Goal: Task Accomplishment & Management: Use online tool/utility

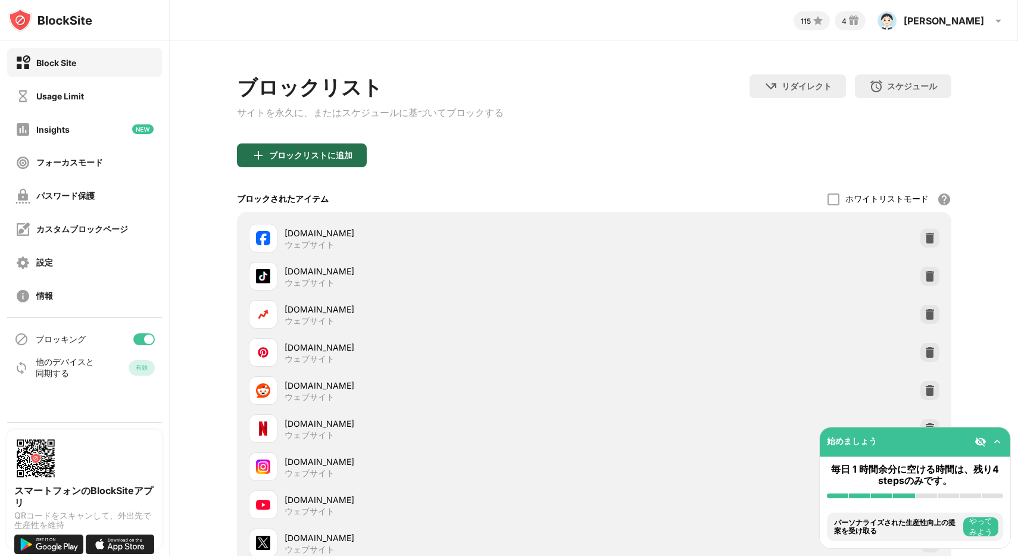
click at [297, 164] on div "ブロックリストに追加" at bounding box center [302, 156] width 130 height 24
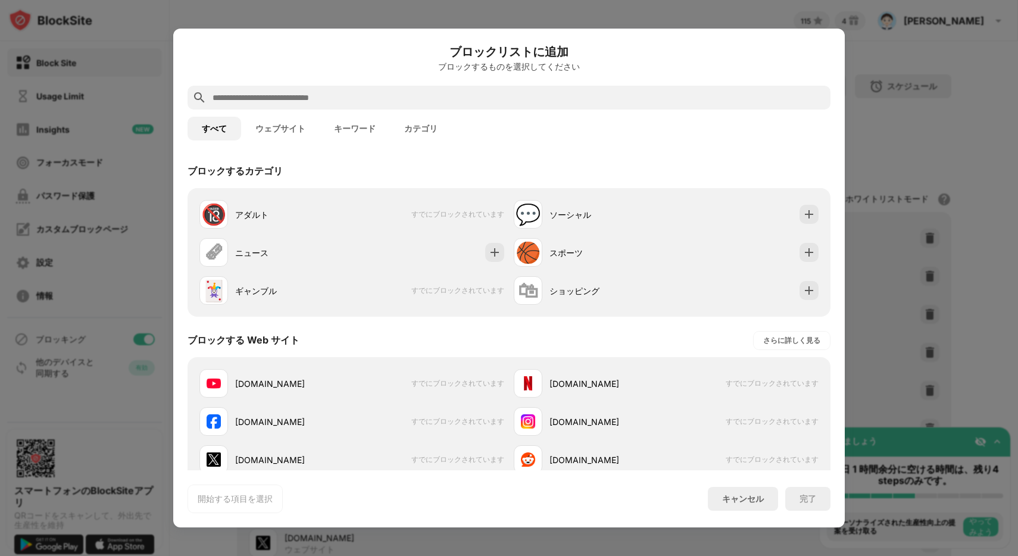
click at [291, 129] on button "ウェブサイト" at bounding box center [280, 129] width 79 height 24
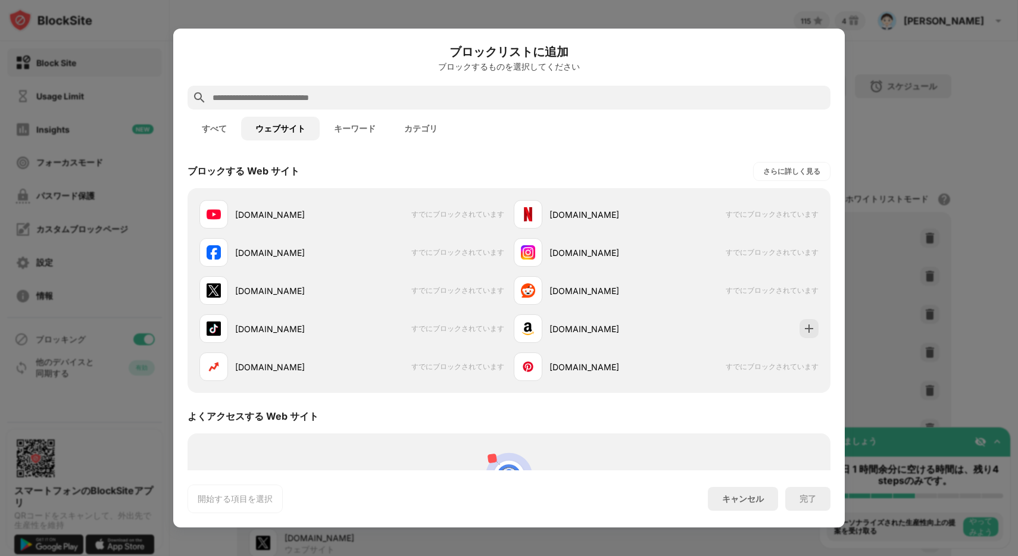
click at [369, 132] on button "キーワード" at bounding box center [355, 129] width 70 height 24
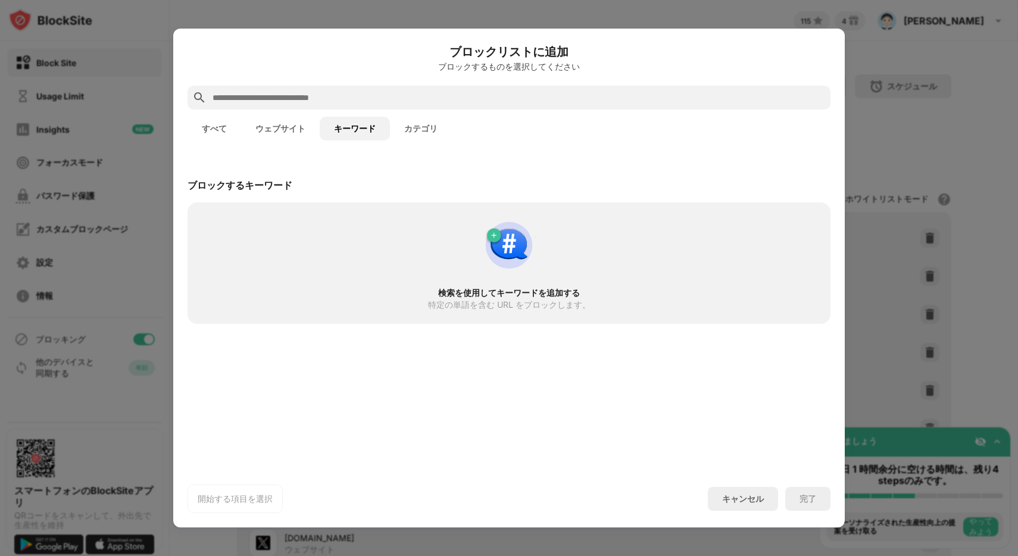
click at [364, 102] on input "text" at bounding box center [518, 98] width 615 height 14
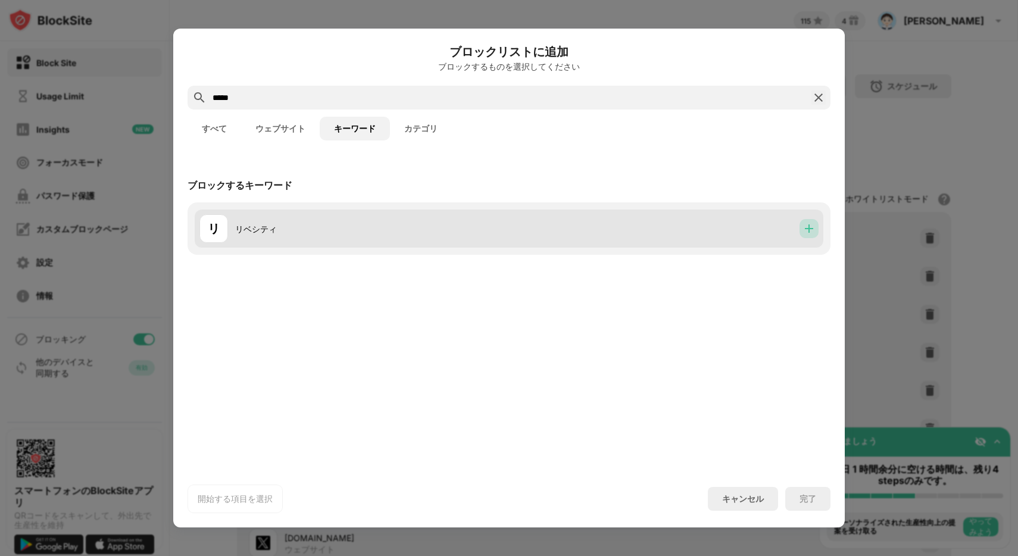
click at [805, 233] on img at bounding box center [809, 229] width 12 height 12
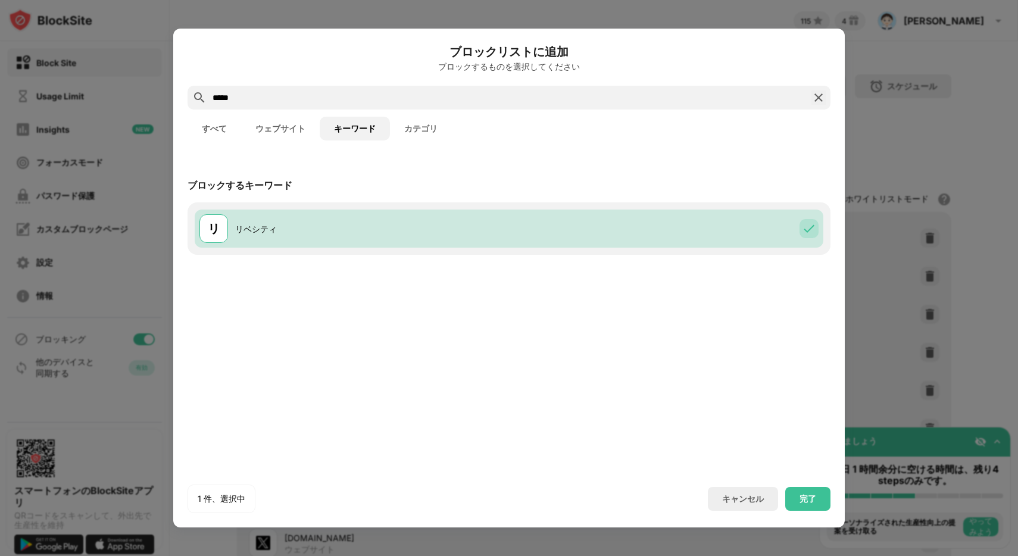
click at [378, 92] on input "*****" at bounding box center [508, 98] width 595 height 14
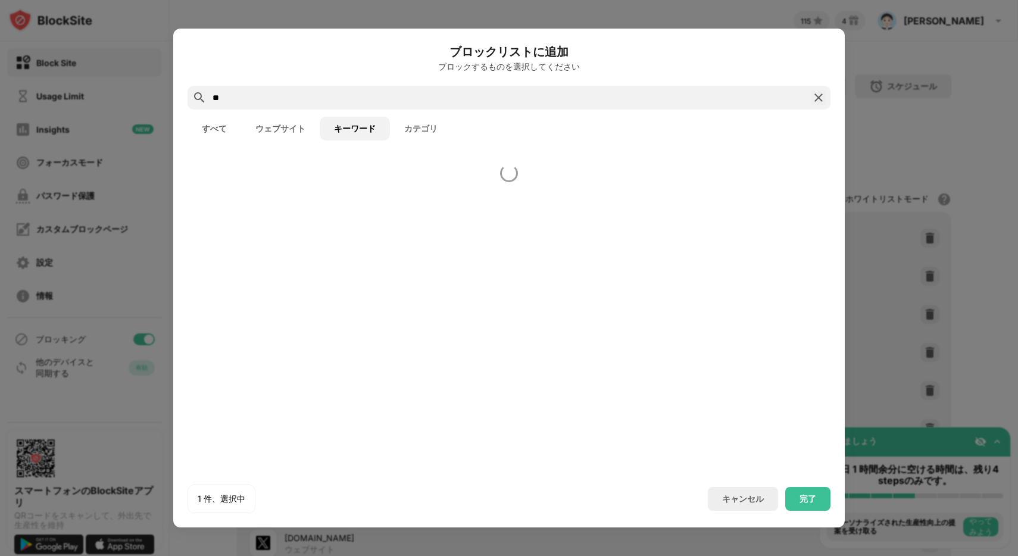
type input "*"
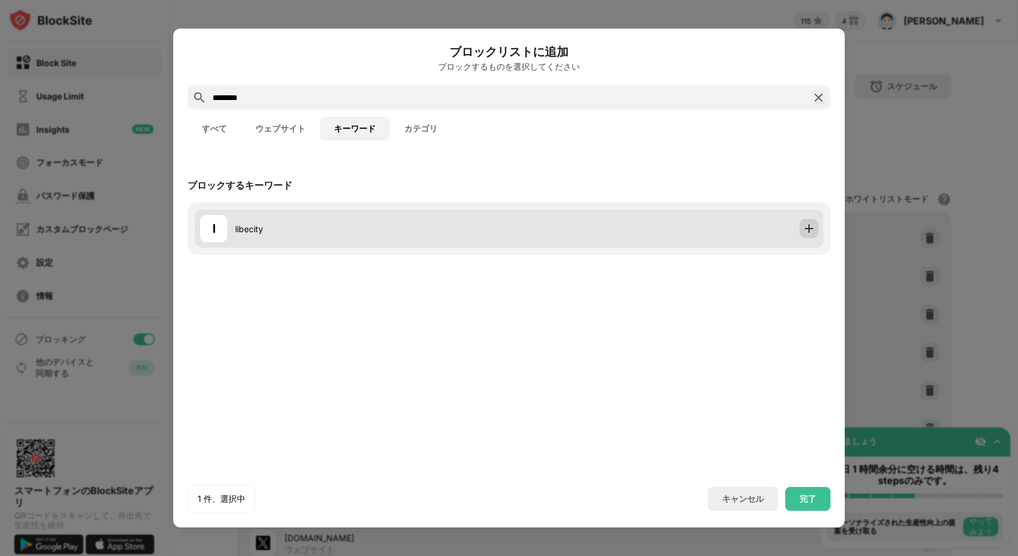
type input "********"
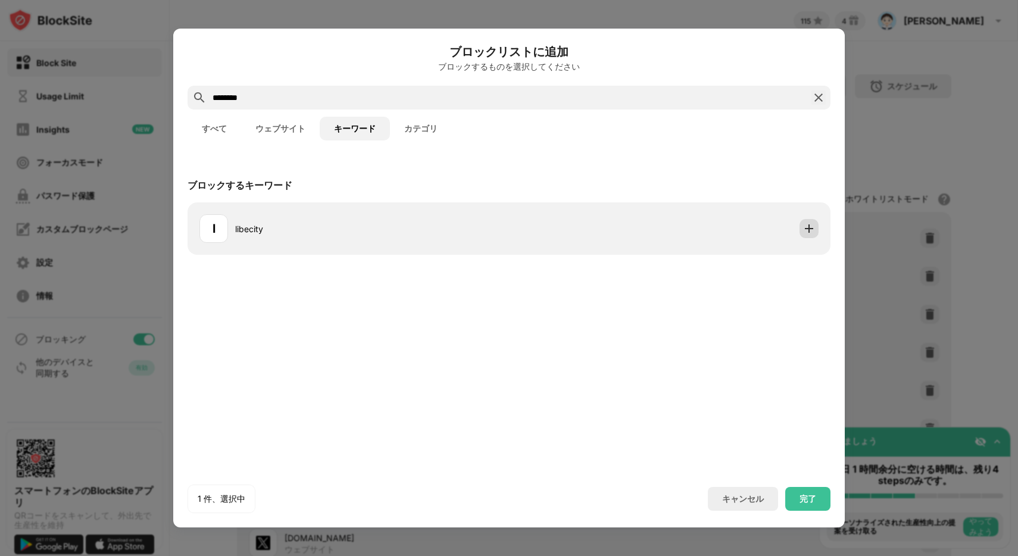
drag, startPoint x: 806, startPoint y: 230, endPoint x: 808, endPoint y: 255, distance: 24.5
click at [806, 230] on img at bounding box center [809, 229] width 12 height 12
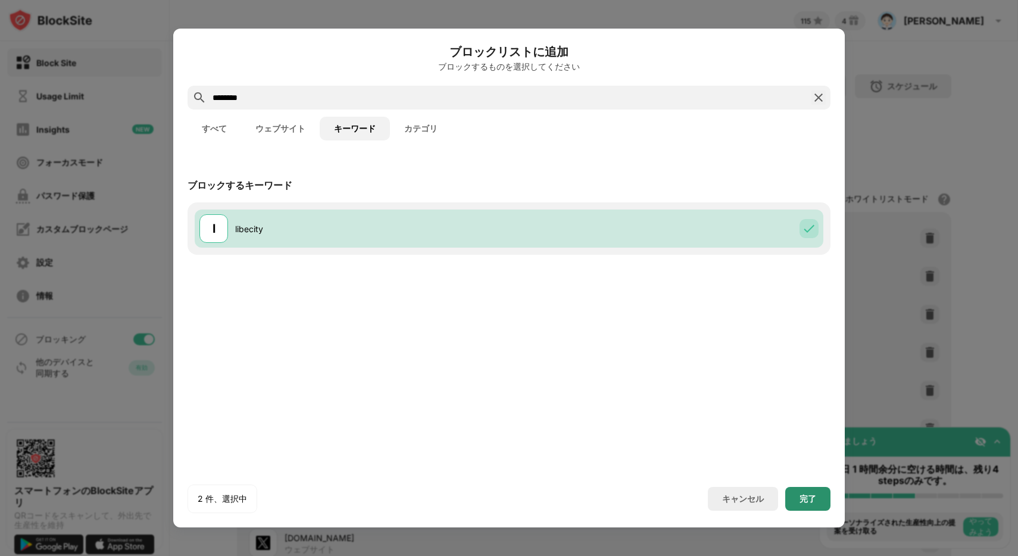
click at [801, 498] on div "完了" at bounding box center [808, 499] width 17 height 10
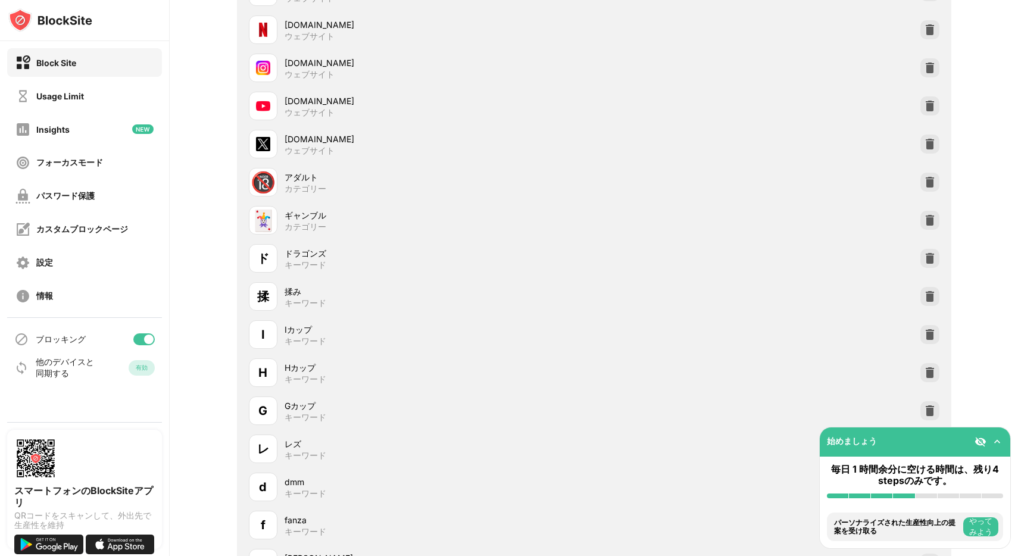
scroll to position [616, 0]
